Goal: Task Accomplishment & Management: Complete application form

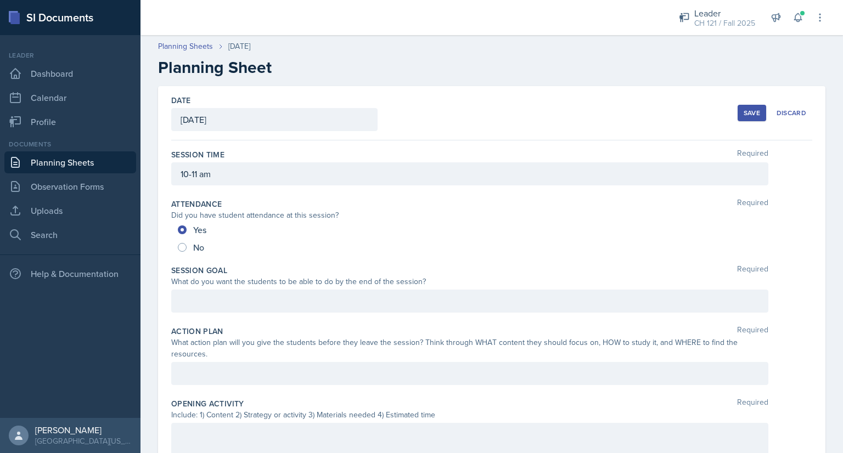
click at [500, 233] on div "Yes" at bounding box center [492, 230] width 628 height 18
click at [263, 297] on div at bounding box center [469, 301] width 597 height 23
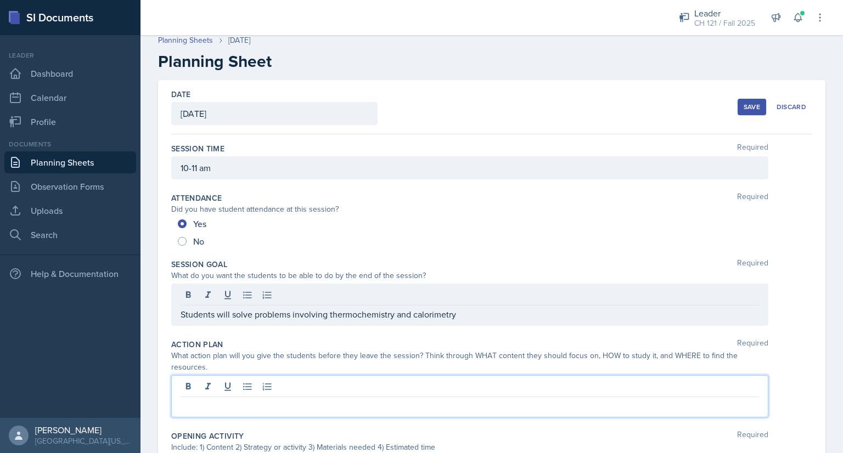
click at [277, 399] on p at bounding box center [470, 405] width 578 height 13
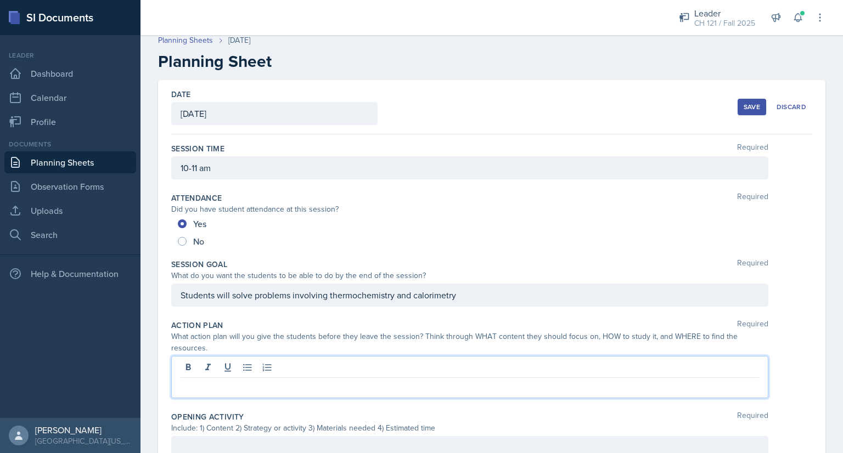
paste div
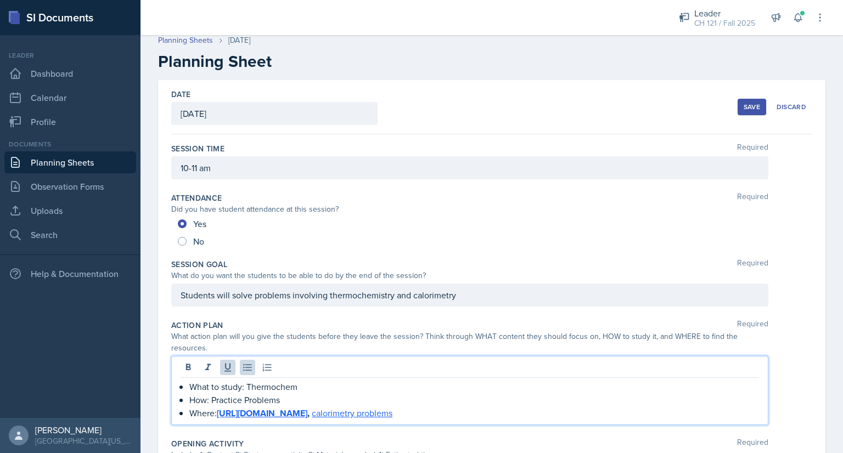
click at [270, 388] on p "What to study: Thermochem" at bounding box center [473, 386] width 569 height 13
click at [297, 387] on p "What to study: Thermochem" at bounding box center [473, 386] width 569 height 13
click at [392, 413] on p "Where: [URL][DOMAIN_NAME] , calorimetry problems" at bounding box center [473, 414] width 569 height 14
drag, startPoint x: 450, startPoint y: 409, endPoint x: 388, endPoint y: 407, distance: 61.5
click at [388, 407] on p "Where: [URL][DOMAIN_NAME] , calorimetry problems , PASS folder" at bounding box center [473, 414] width 569 height 14
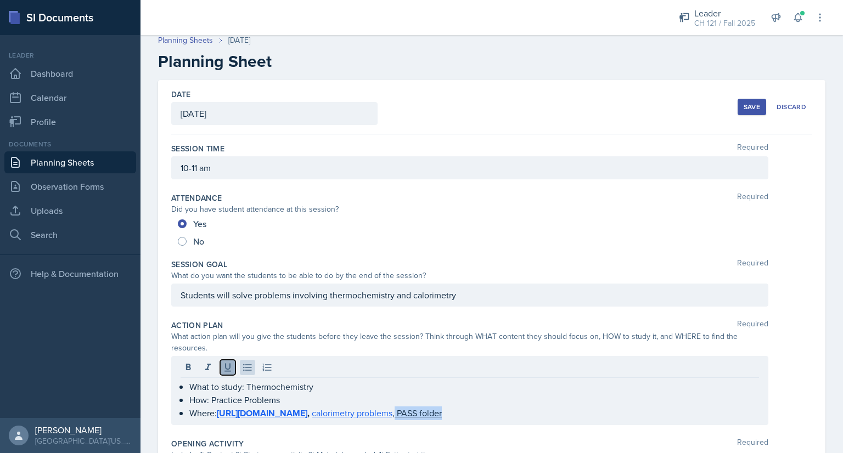
click at [226, 367] on icon at bounding box center [227, 368] width 7 height 8
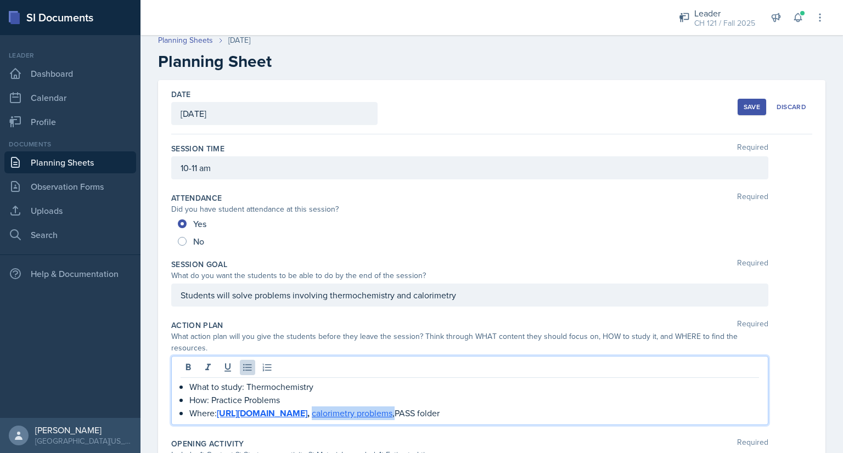
click at [456, 418] on p "Where: [URL][DOMAIN_NAME] , calorimetry problems , PASS folder" at bounding box center [473, 414] width 569 height 14
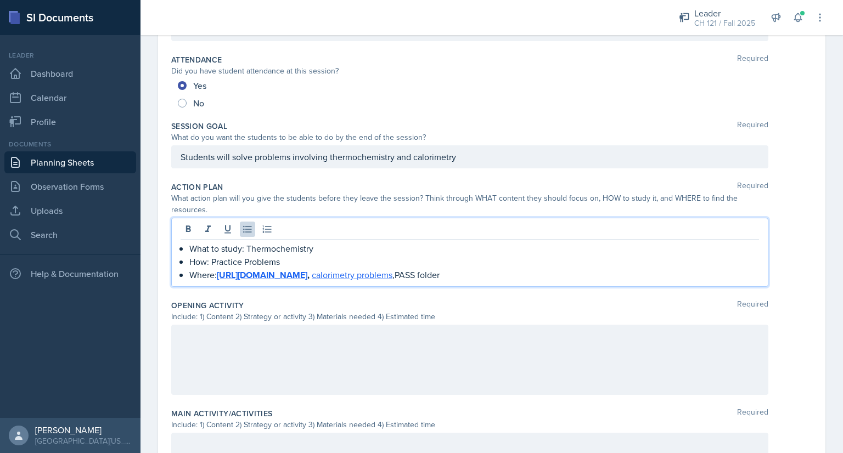
click at [228, 342] on div at bounding box center [469, 360] width 597 height 70
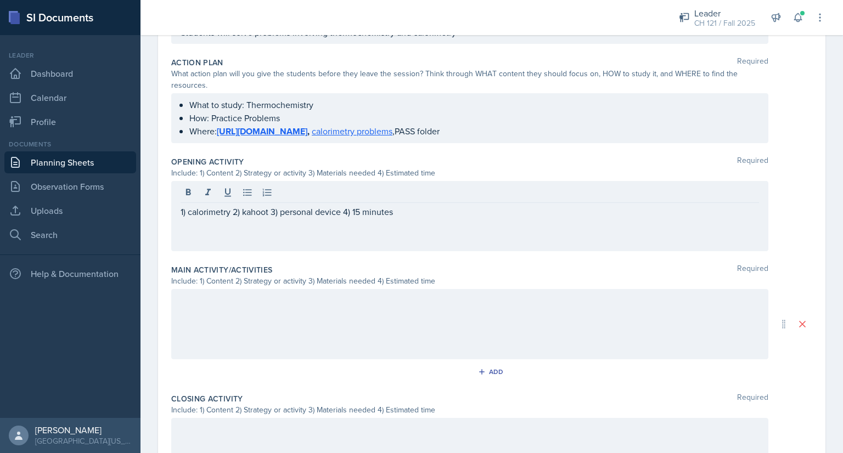
click at [305, 321] on div at bounding box center [469, 324] width 597 height 70
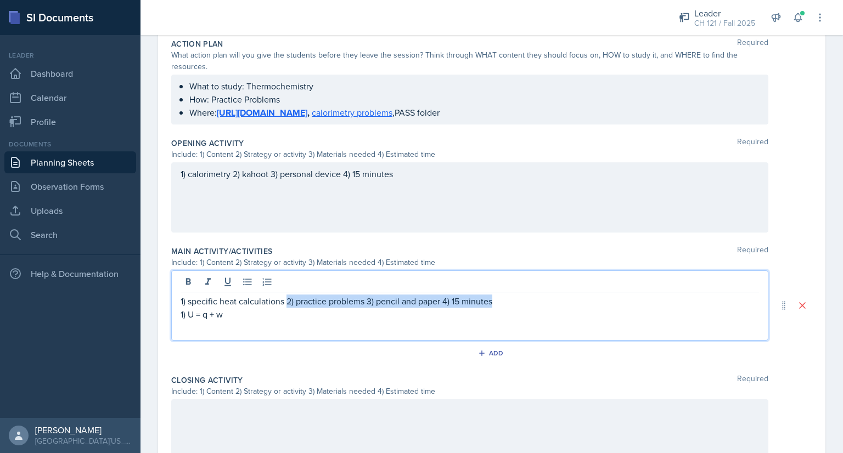
drag, startPoint x: 287, startPoint y: 300, endPoint x: 556, endPoint y: 294, distance: 268.4
click at [556, 295] on p "1) specific heat calculations 2) practice problems 3) pencil and paper 4) 15 mi…" at bounding box center [470, 301] width 578 height 13
copy p "2) practice problems 3) pencil and paper 4) 15 minutes"
click at [314, 328] on div "1) specific heat calculations 2) practice problems 3) pencil and paper 4) 15 mi…" at bounding box center [469, 305] width 597 height 70
click at [306, 312] on p "1) U = q + w" at bounding box center [470, 314] width 578 height 13
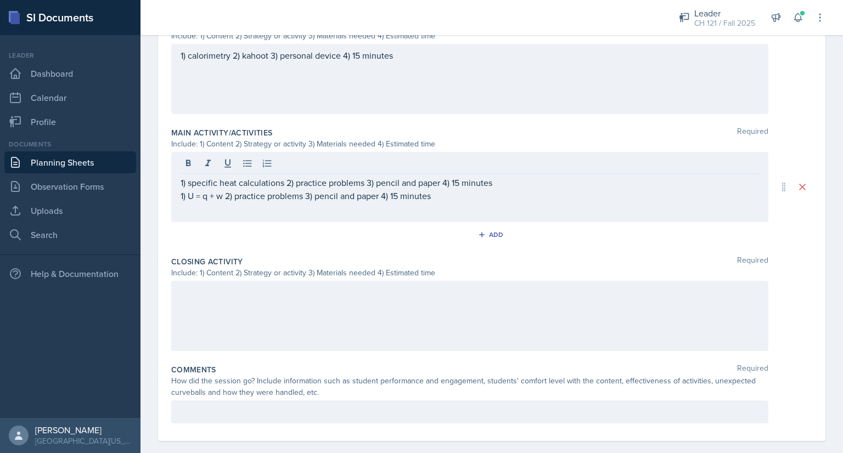
click at [289, 308] on div at bounding box center [469, 316] width 597 height 70
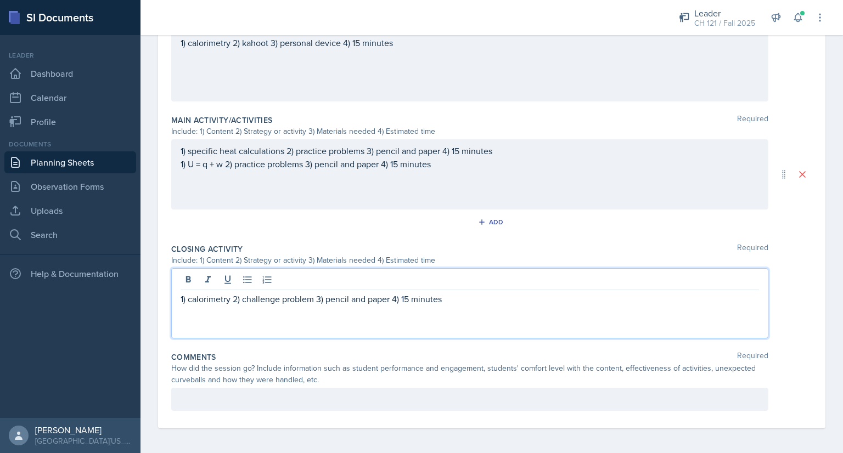
scroll to position [425, 0]
click at [220, 394] on div at bounding box center [469, 397] width 597 height 23
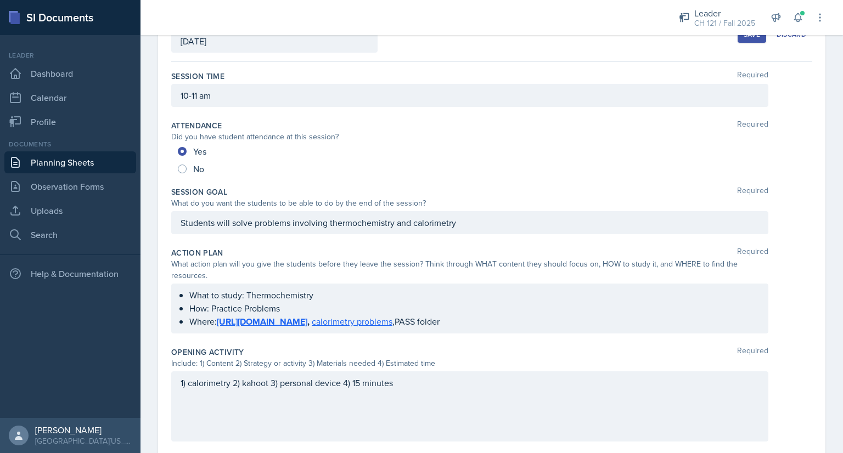
scroll to position [35, 0]
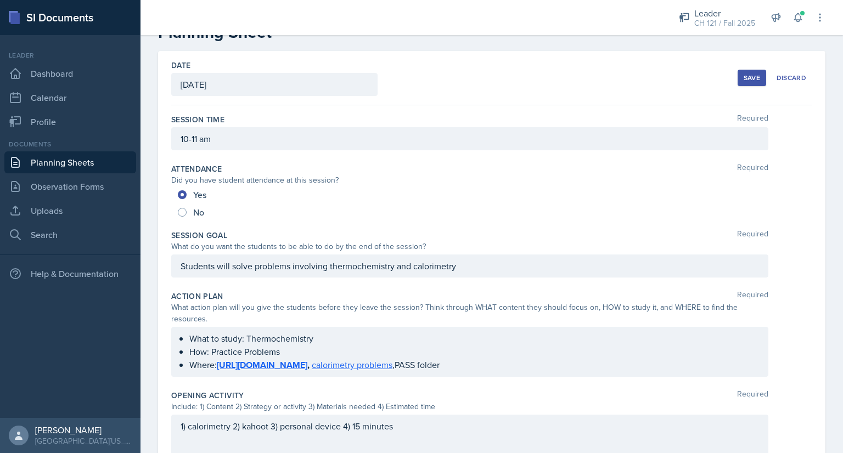
click at [737, 80] on button "Save" at bounding box center [751, 78] width 29 height 16
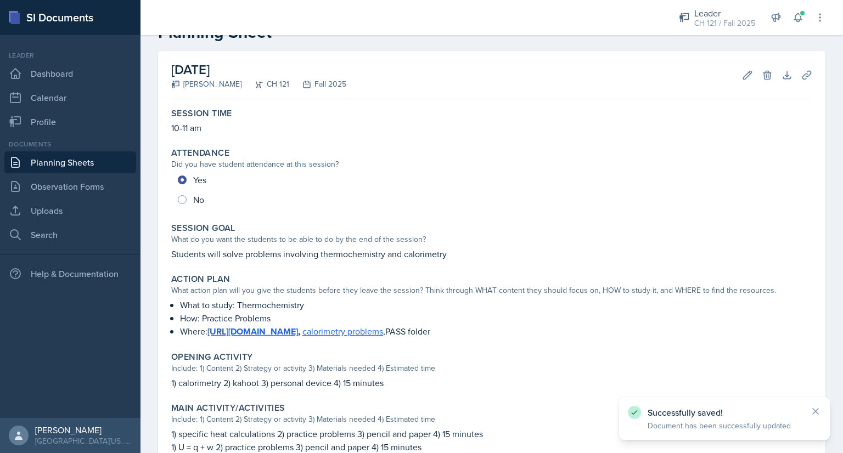
click at [93, 158] on link "Planning Sheets" at bounding box center [70, 162] width 132 height 22
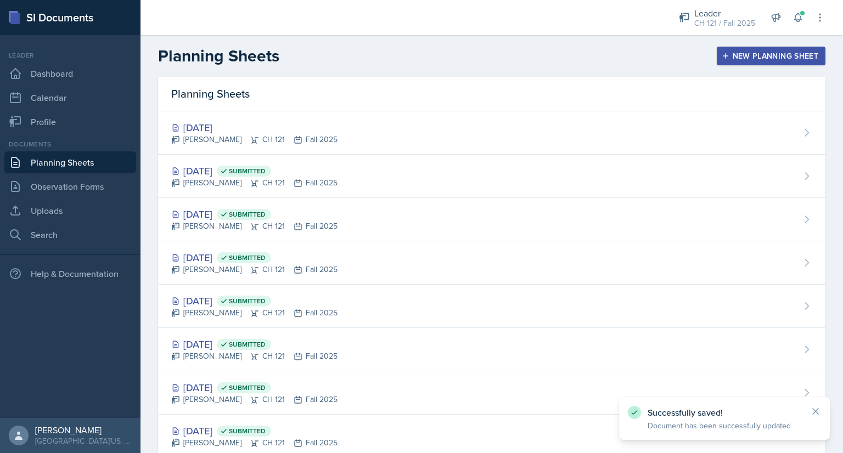
click at [737, 52] on div "New Planning Sheet" at bounding box center [771, 56] width 94 height 9
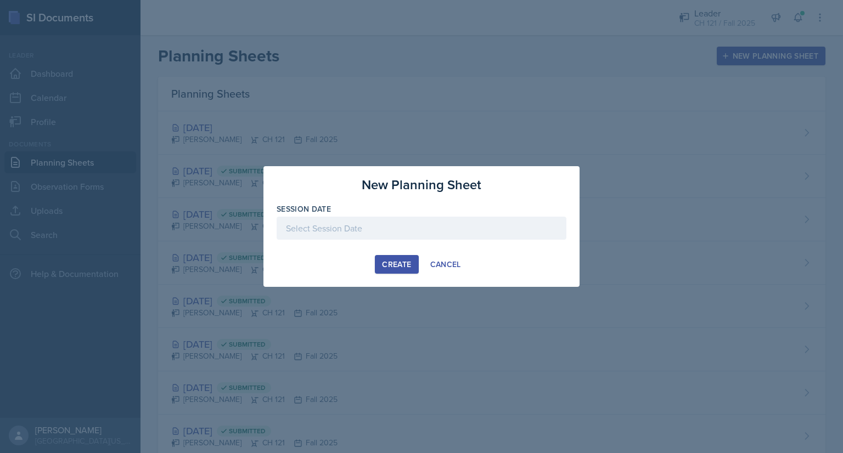
click at [370, 223] on div at bounding box center [422, 228] width 290 height 23
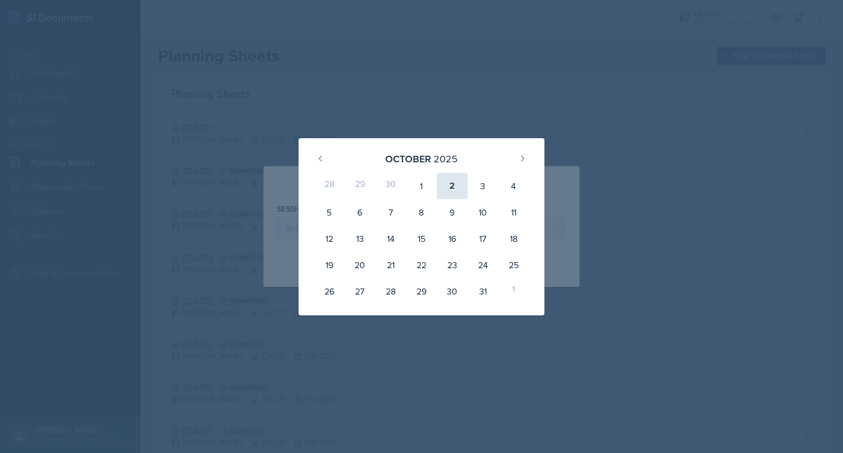
click at [452, 181] on div "2" at bounding box center [452, 186] width 31 height 26
type input "[DATE]"
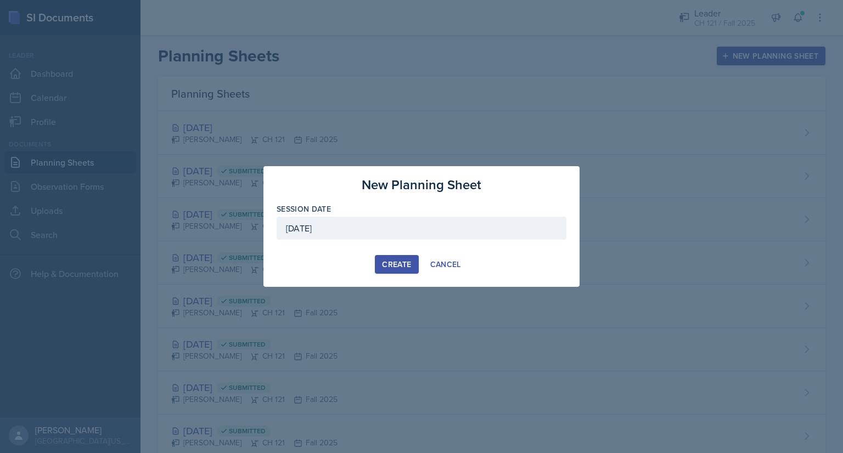
click at [397, 262] on div "Create" at bounding box center [396, 264] width 29 height 9
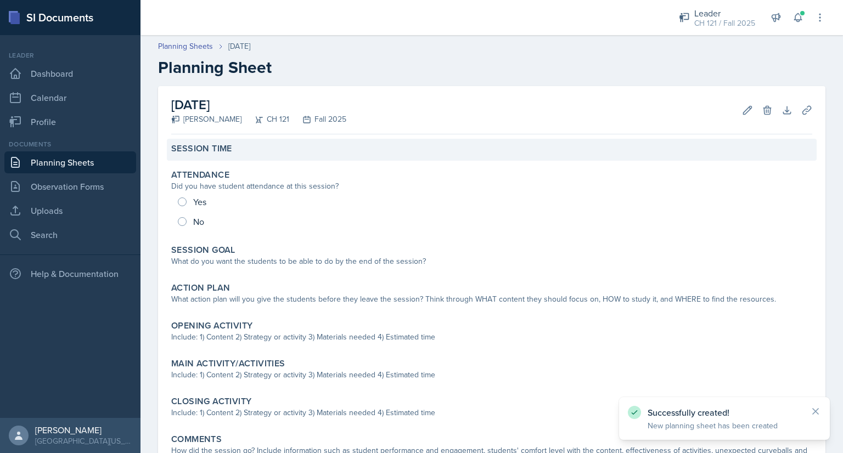
click at [286, 156] on div "Session Time" at bounding box center [492, 150] width 650 height 22
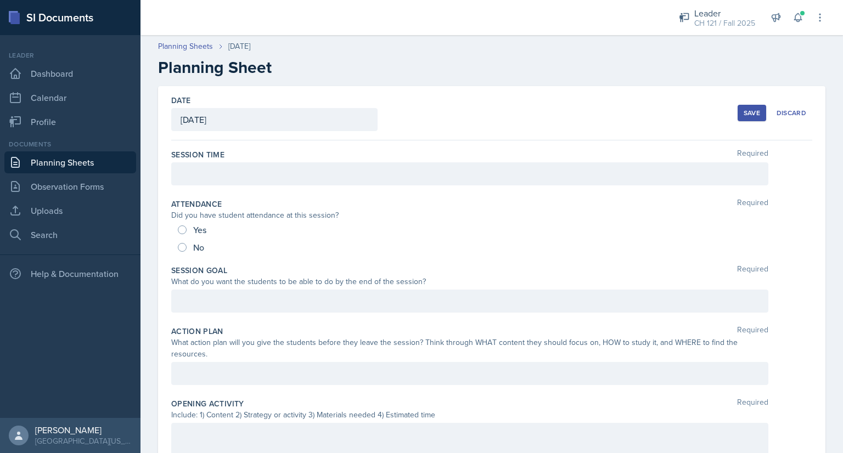
click at [237, 176] on div at bounding box center [469, 173] width 597 height 23
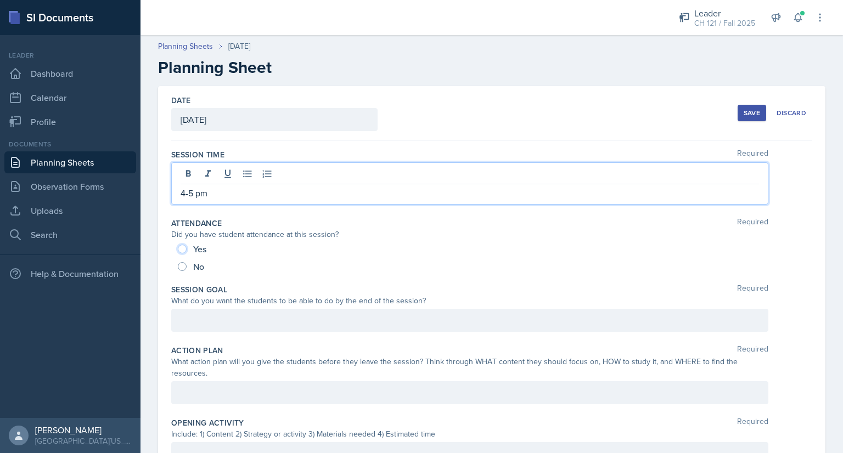
click at [183, 248] on input "Yes" at bounding box center [182, 249] width 9 height 9
radio input "true"
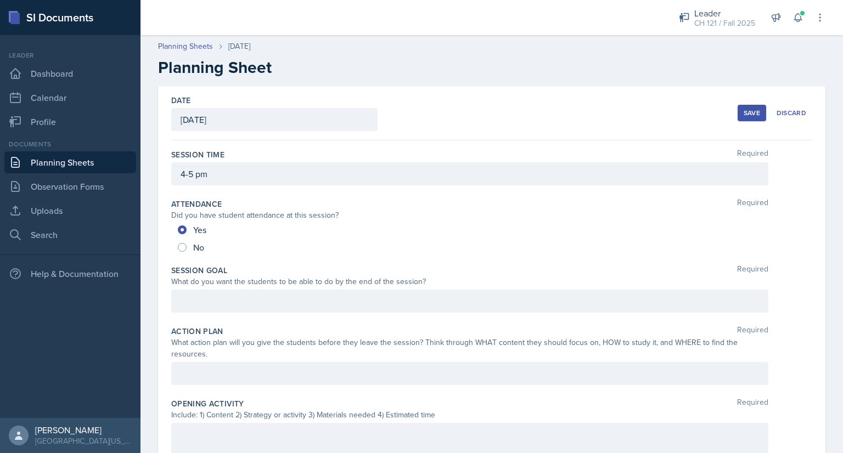
click at [195, 303] on div at bounding box center [469, 301] width 597 height 23
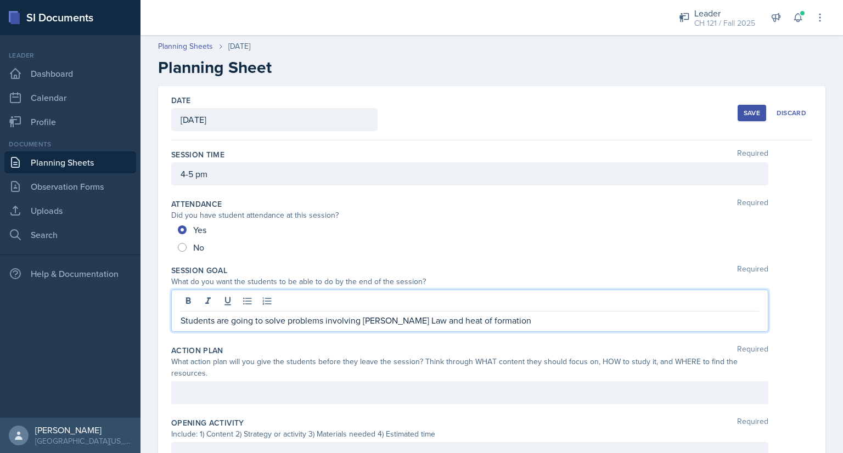
click at [288, 319] on p "Students are going to solve problems involving [PERSON_NAME] Law and heat of fo…" at bounding box center [470, 320] width 578 height 13
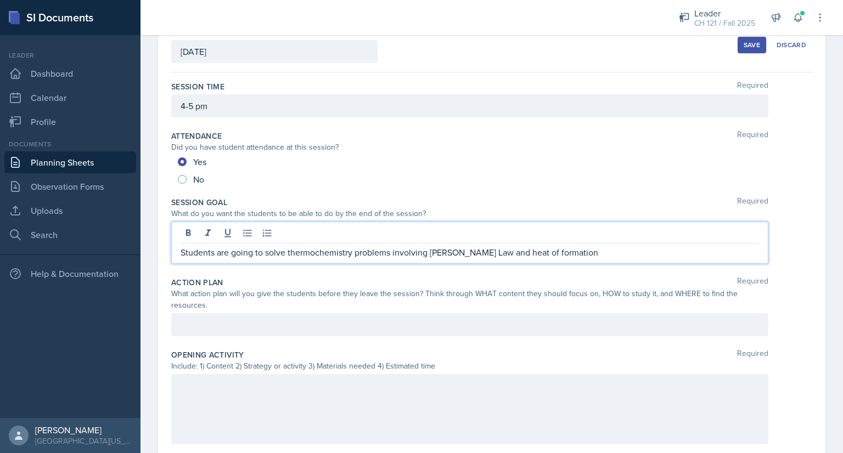
click at [217, 331] on p at bounding box center [470, 324] width 578 height 13
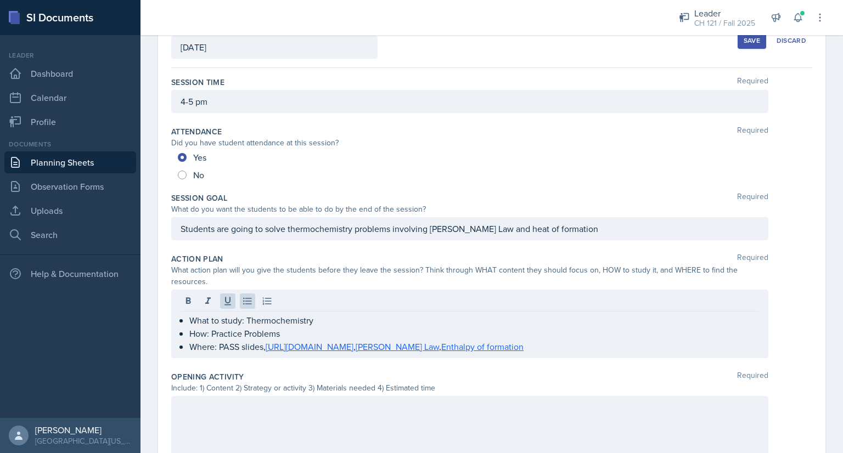
click at [206, 423] on div at bounding box center [469, 431] width 597 height 70
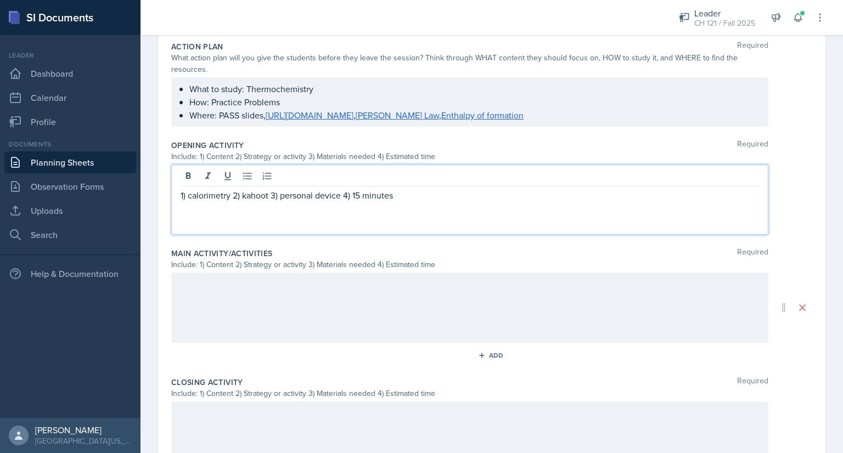
scroll to position [287, 0]
